Goal: Information Seeking & Learning: Understand process/instructions

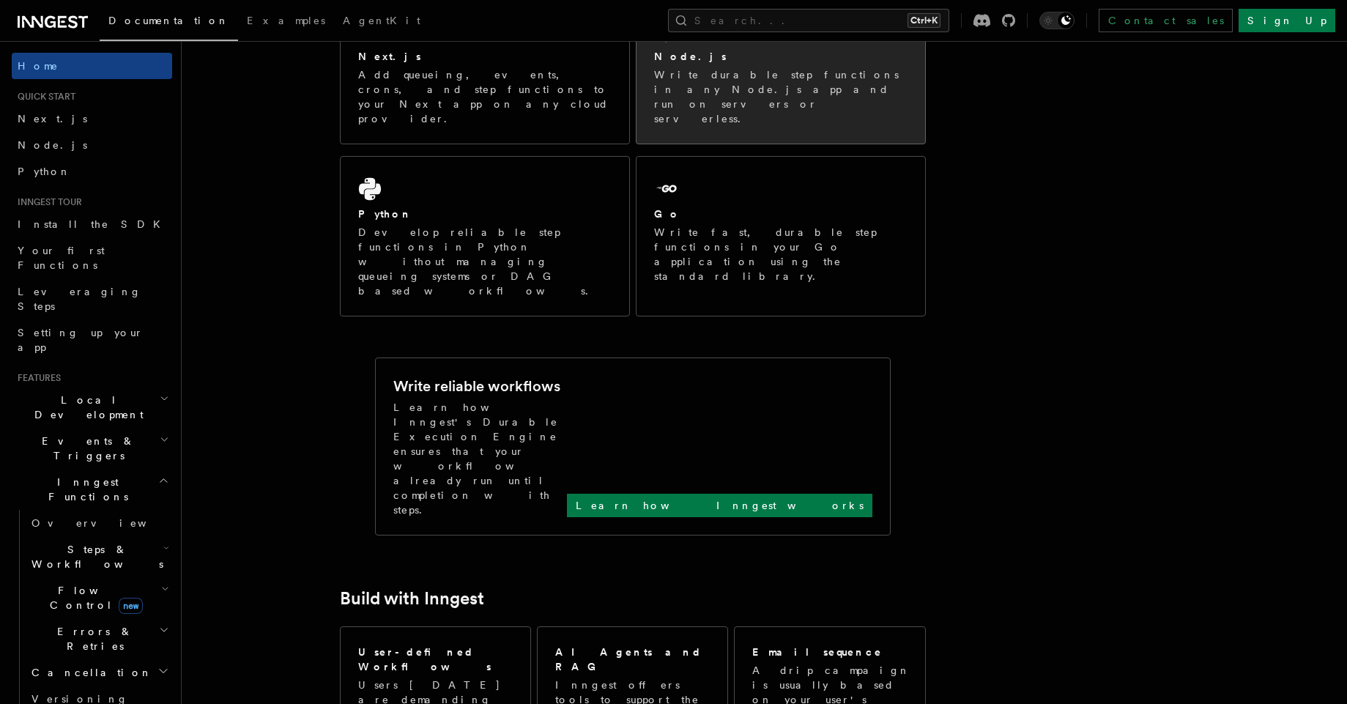
scroll to position [132, 0]
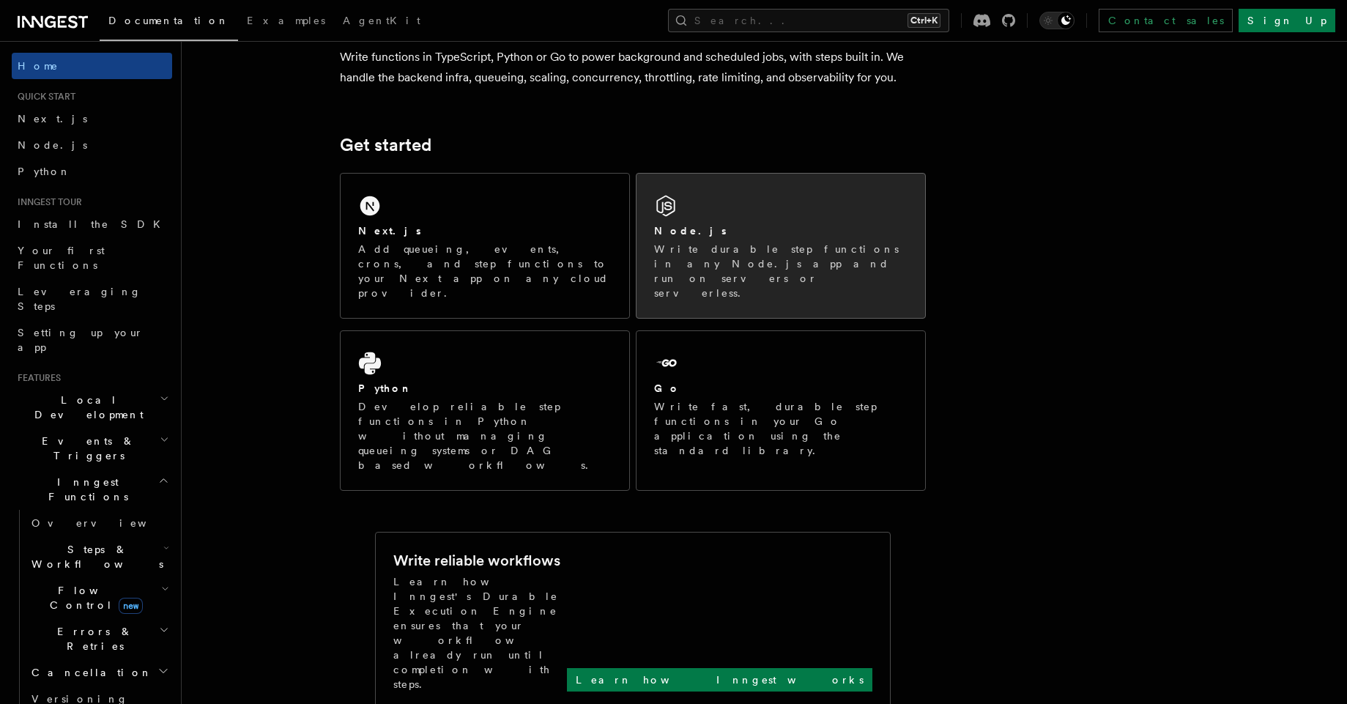
click at [765, 210] on div "Node.js Write durable step functions in any Node.js app and run on servers or s…" at bounding box center [781, 246] width 289 height 144
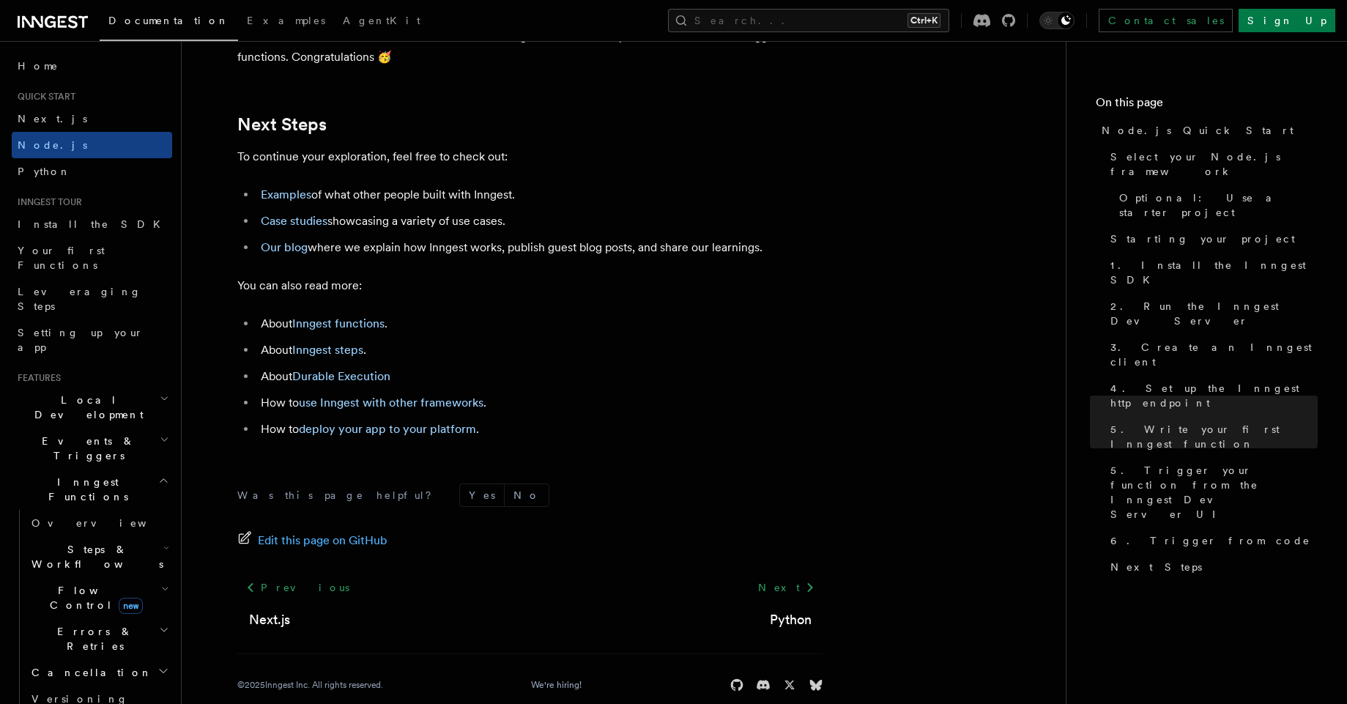
scroll to position [9170, 0]
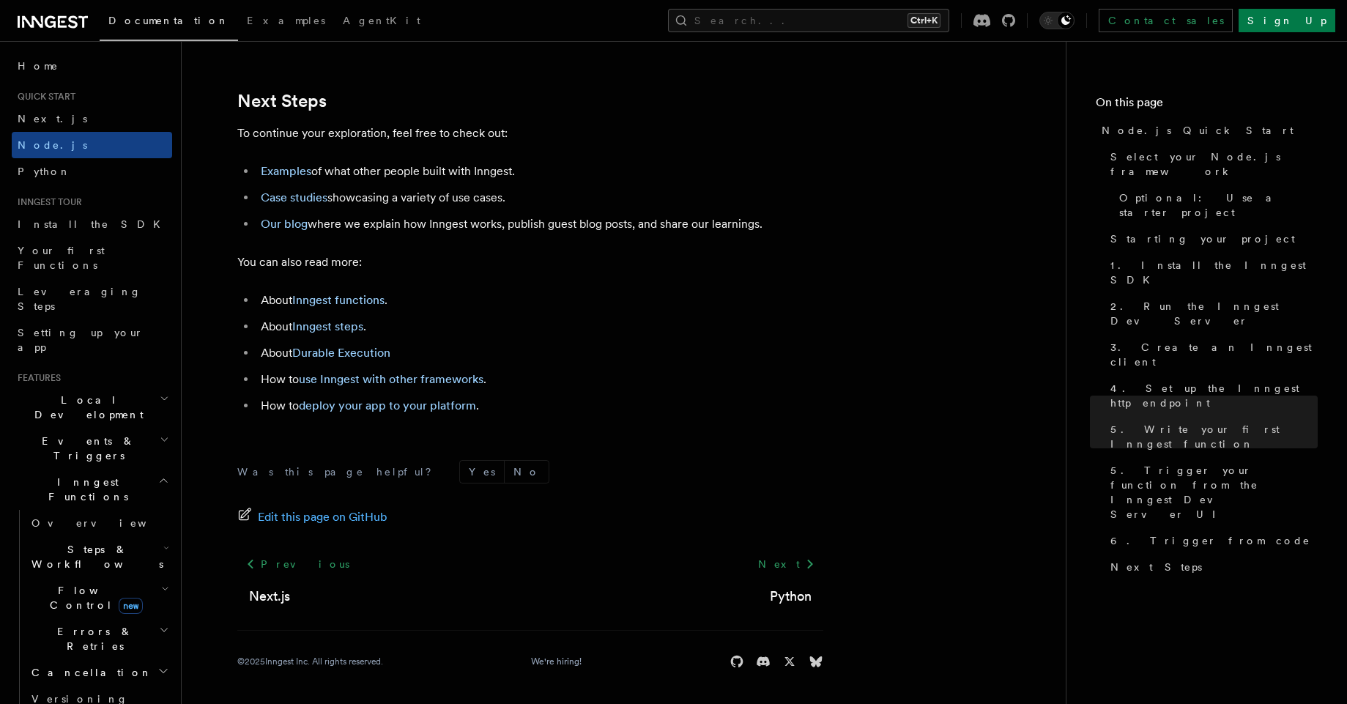
click at [163, 542] on icon "button" at bounding box center [166, 548] width 6 height 12
click at [106, 630] on link "Sleeps" at bounding box center [106, 643] width 133 height 26
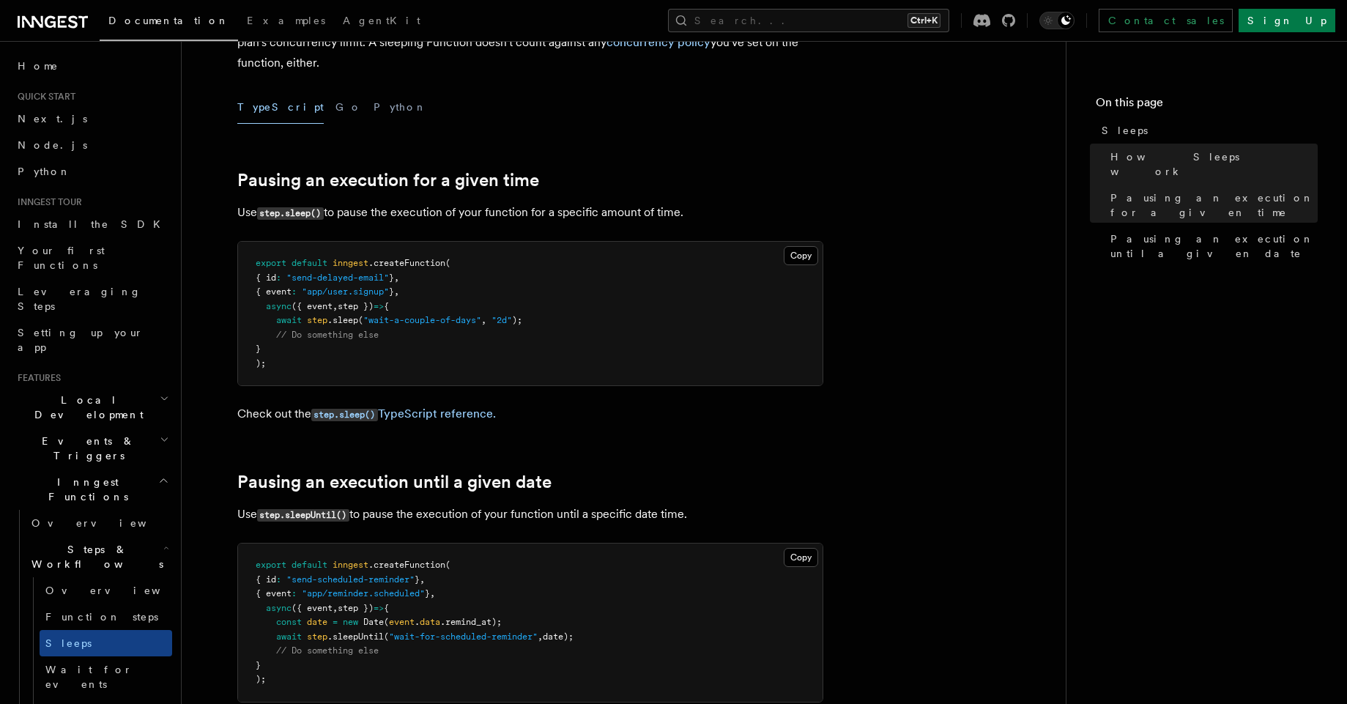
scroll to position [528, 0]
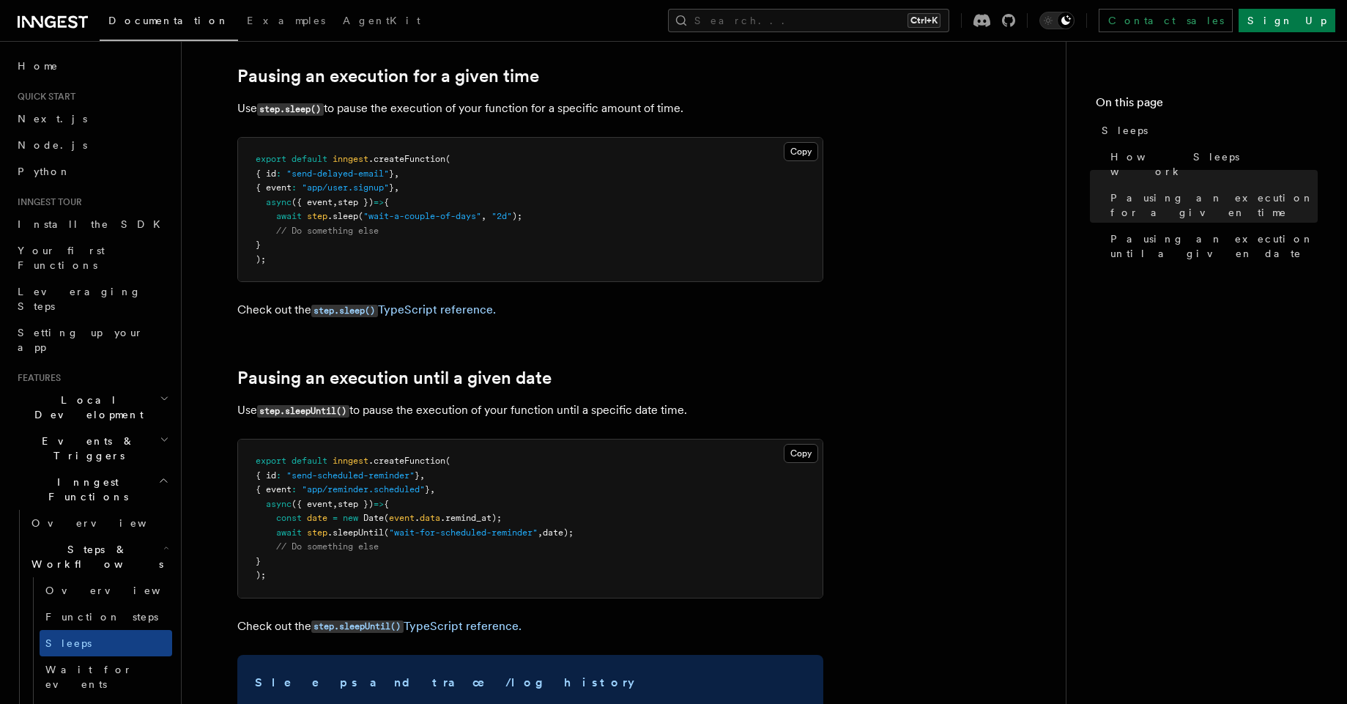
drag, startPoint x: 267, startPoint y: 204, endPoint x: 385, endPoint y: 201, distance: 118.7
click at [385, 201] on span "async ({ event , step }) => {" at bounding box center [322, 202] width 133 height 10
copy span "async ({ event , step })"
